Goal: Navigation & Orientation: Find specific page/section

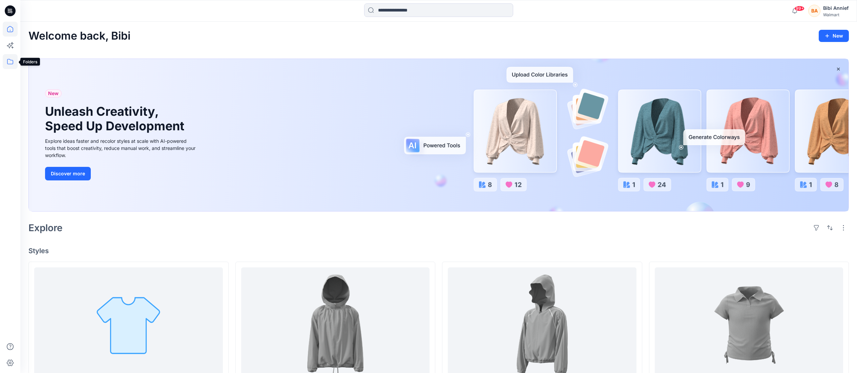
click at [8, 60] on icon at bounding box center [10, 61] width 15 height 15
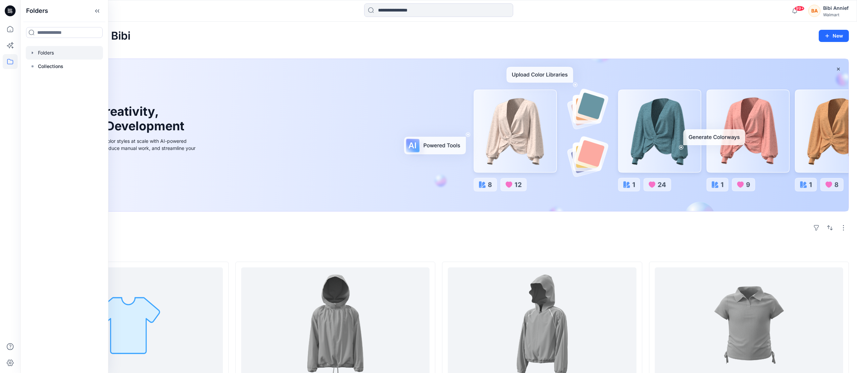
click at [54, 49] on div at bounding box center [64, 53] width 77 height 14
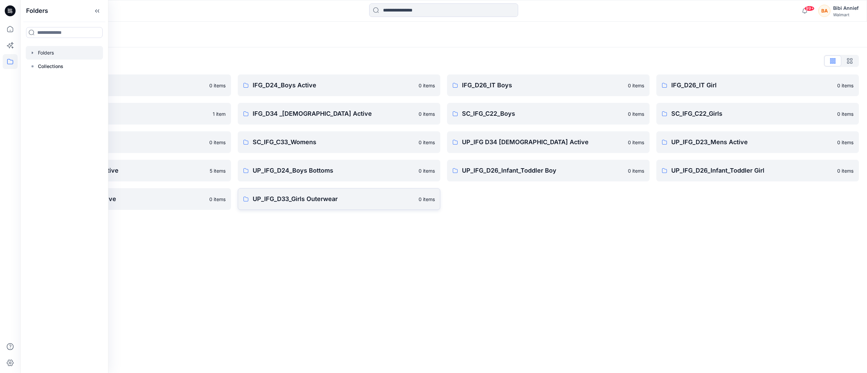
click at [276, 201] on p "UP_IFG_D33_Girls Outerwear" at bounding box center [334, 198] width 162 height 9
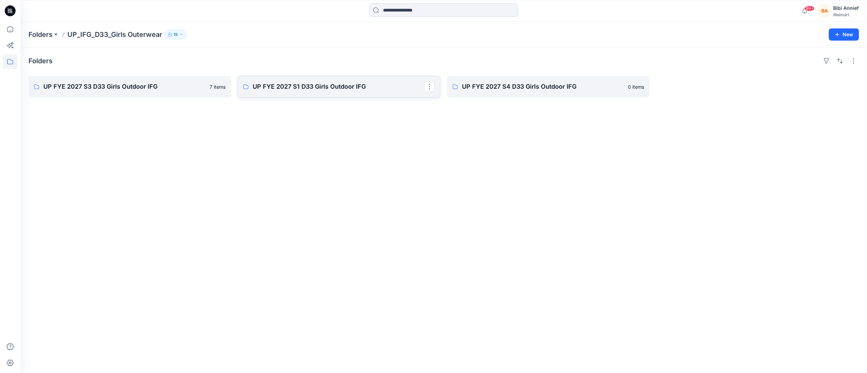
click at [319, 87] on p "UP FYE 2027 S1 D33 Girls Outdoor IFG" at bounding box center [338, 86] width 171 height 9
